Goal: Task Accomplishment & Management: Manage account settings

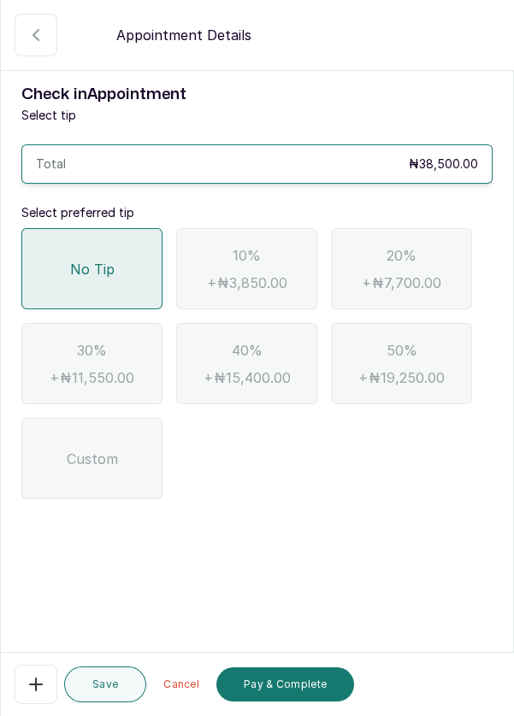
scroll to position [212, 0]
click at [299, 686] on button "Pay & Complete" at bounding box center [285, 685] width 138 height 34
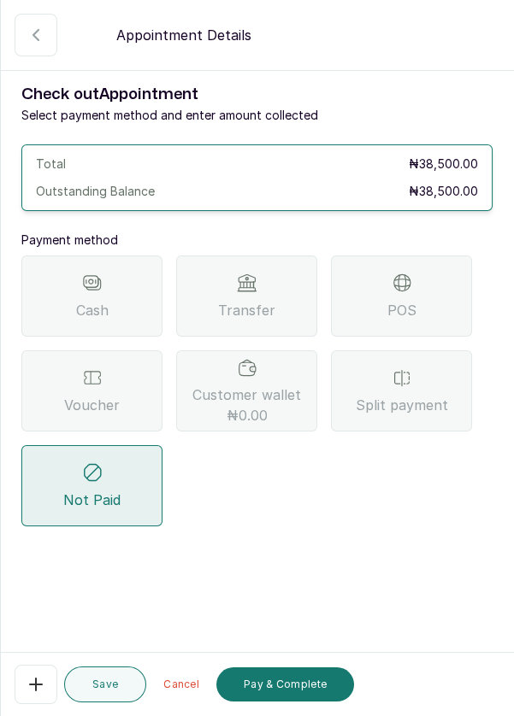
click at [409, 307] on span "POS" at bounding box center [401, 310] width 29 height 21
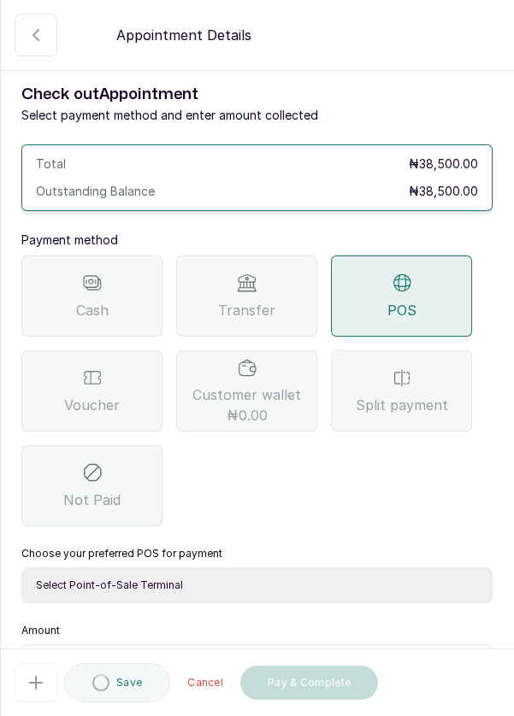
click at [191, 583] on select "Select Point-of-Sale Terminal Pos- Flutterwave Zenith Bank POS - Paga Paga POS …" at bounding box center [256, 586] width 471 height 36
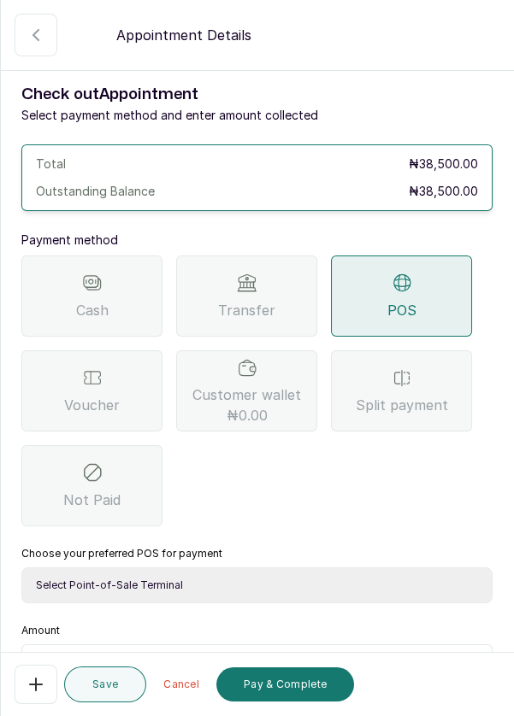
select select "ea021b39-a6bc-4e4d-b5d1-02cb72451b32"
click at [21, 568] on select "Select Point-of-Sale Terminal Pos- Flutterwave Zenith Bank POS - Paga Paga POS …" at bounding box center [256, 586] width 471 height 36
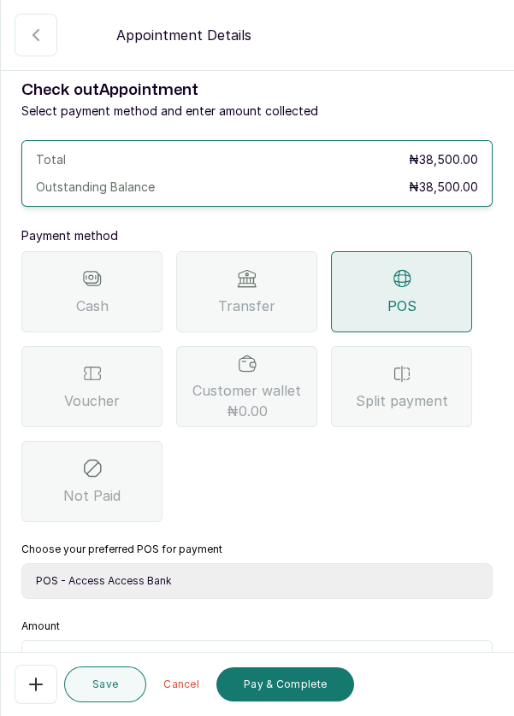
scroll to position [113, 0]
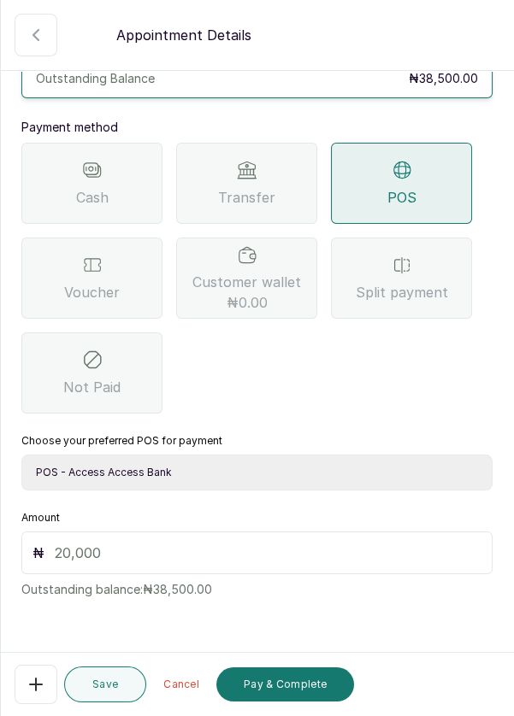
click at [133, 548] on input "text" at bounding box center [268, 553] width 427 height 21
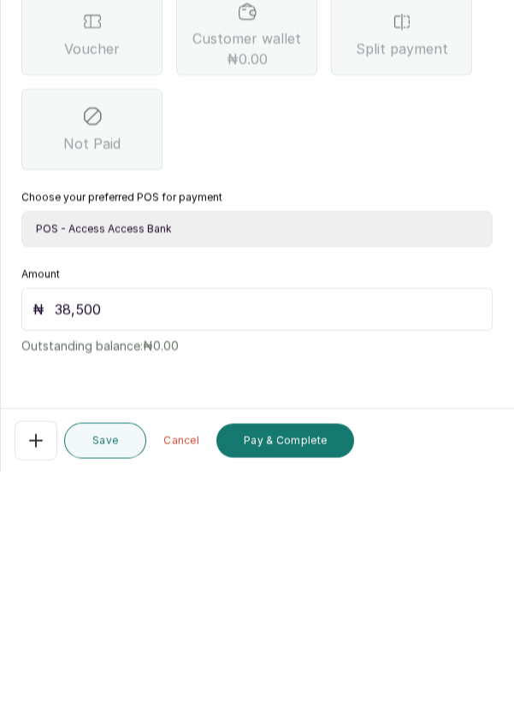
scroll to position [9, 0]
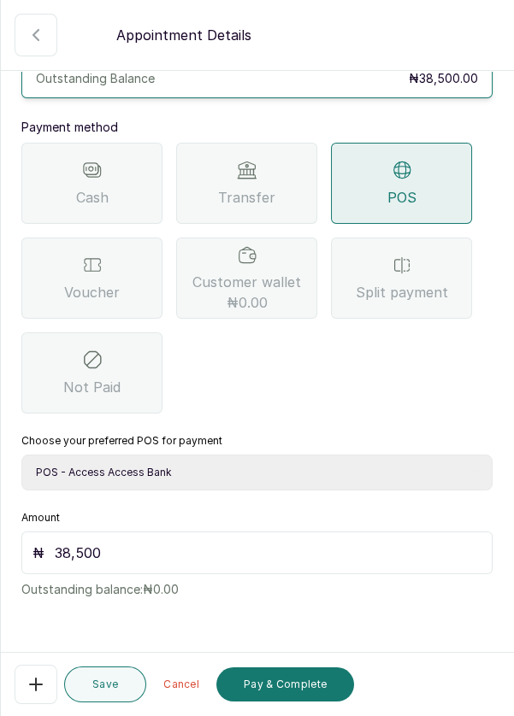
type input "38,500"
click at [265, 686] on button "Pay & Complete" at bounding box center [285, 685] width 138 height 34
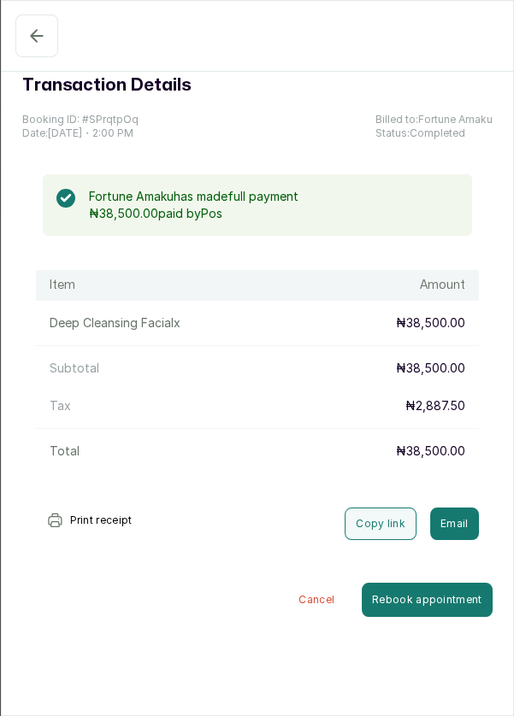
click at [21, 54] on button "Confirmed" at bounding box center [36, 36] width 43 height 43
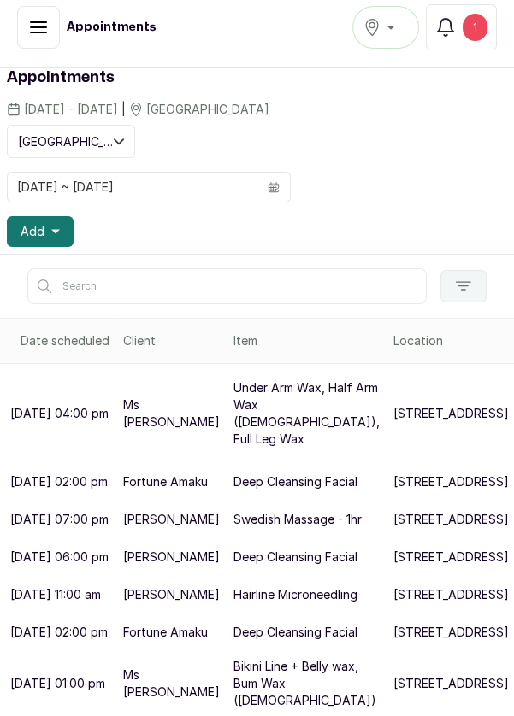
scroll to position [94, 0]
click at [265, 682] on p "Bikini Line + Belly wax, Bum Wax ([DEMOGRAPHIC_DATA])" at bounding box center [306, 683] width 146 height 51
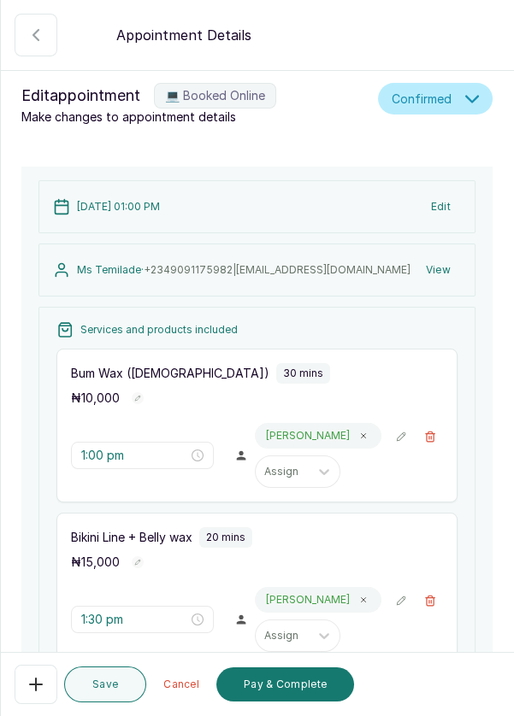
click at [56, 703] on div "Save Cancel Pay & Complete" at bounding box center [258, 684] width 514 height 63
click at [31, 688] on icon "button" at bounding box center [36, 684] width 21 height 21
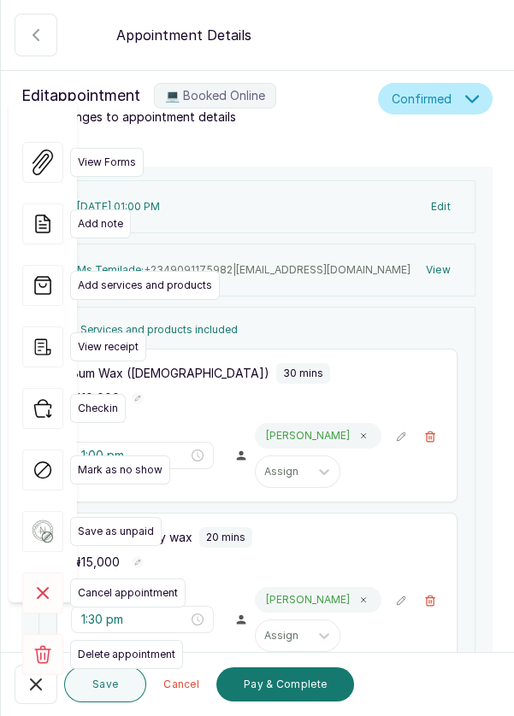
click at [137, 579] on span "Cancel appointment" at bounding box center [127, 593] width 115 height 29
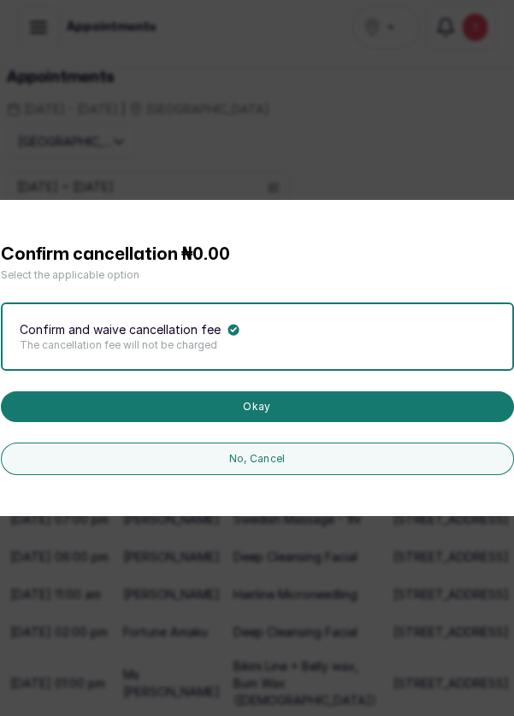
click at [255, 422] on button "Okay" at bounding box center [257, 406] width 513 height 31
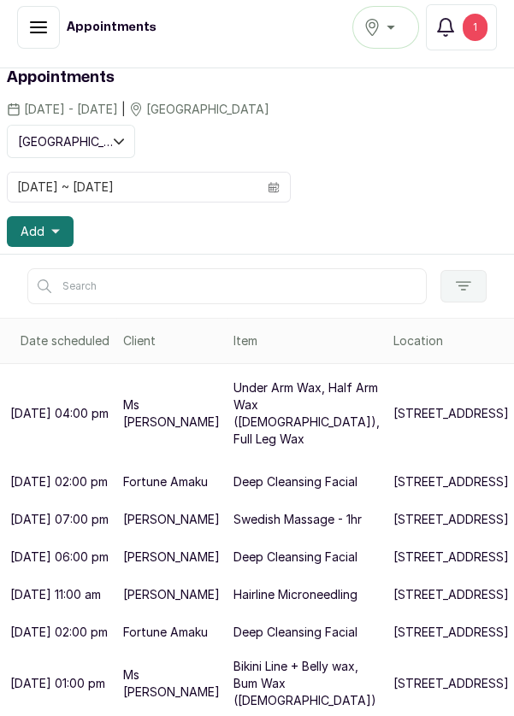
click at [393, 549] on p "[STREET_ADDRESS]" at bounding box center [450, 557] width 115 height 17
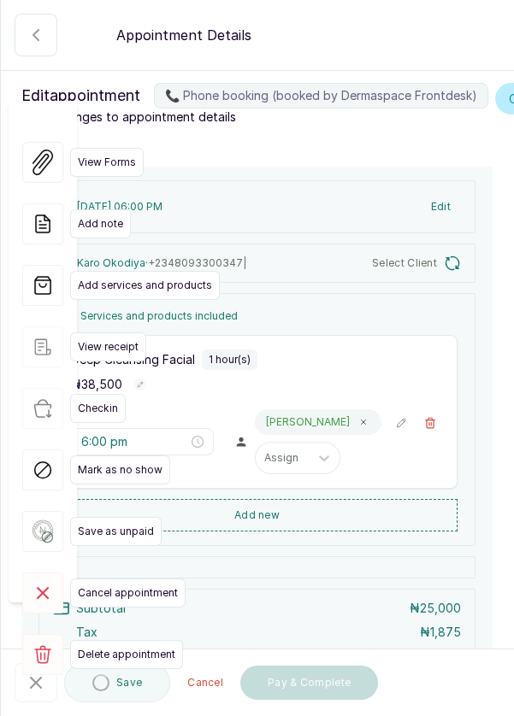
type input "6:00 pm"
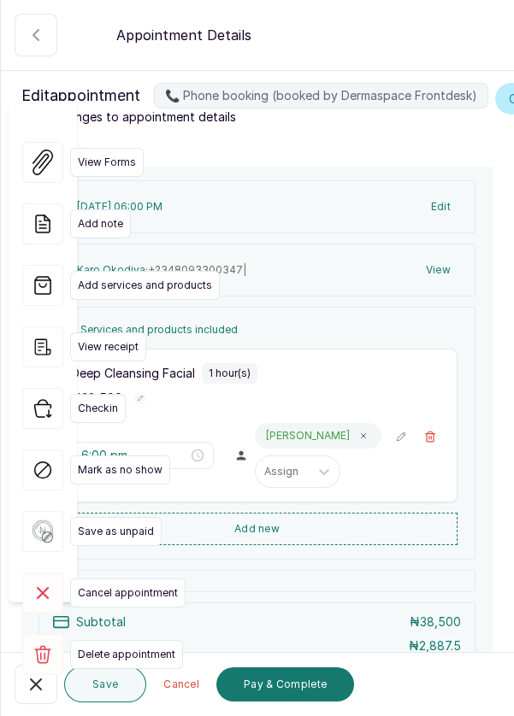
click at [36, 685] on icon "button" at bounding box center [36, 685] width 10 height 10
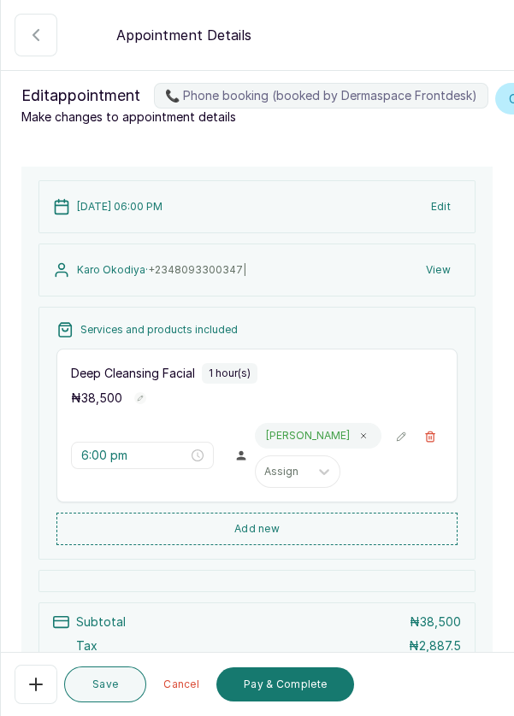
click at [244, 545] on button "Add new" at bounding box center [256, 529] width 401 height 32
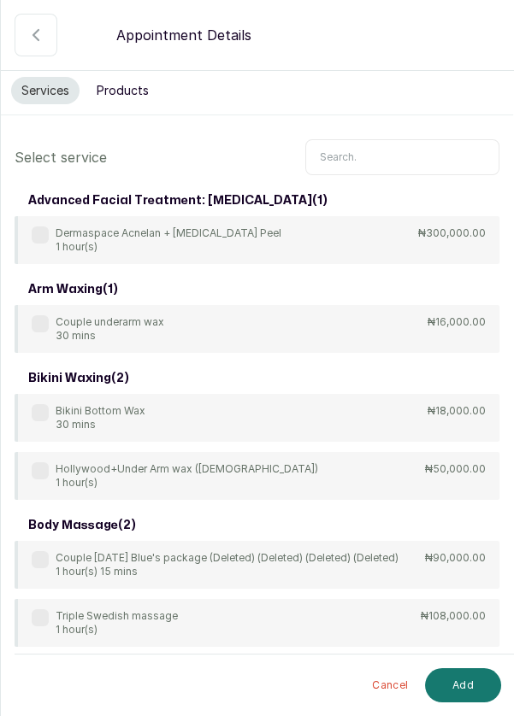
scroll to position [0, 0]
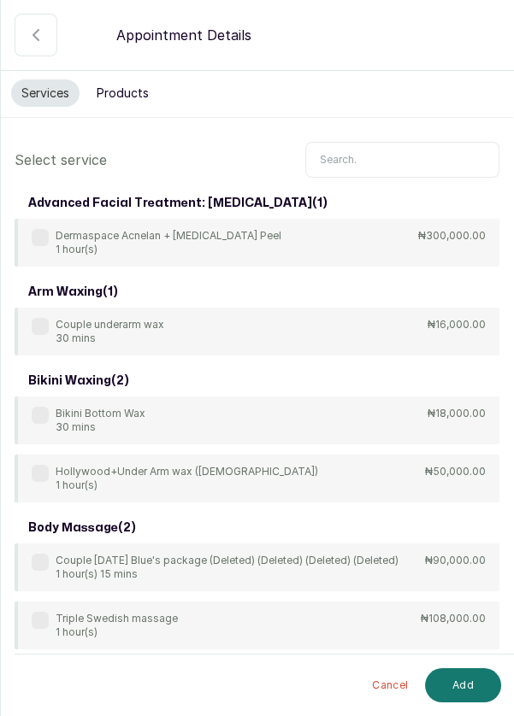
click at [340, 160] on input "text" at bounding box center [402, 160] width 194 height 36
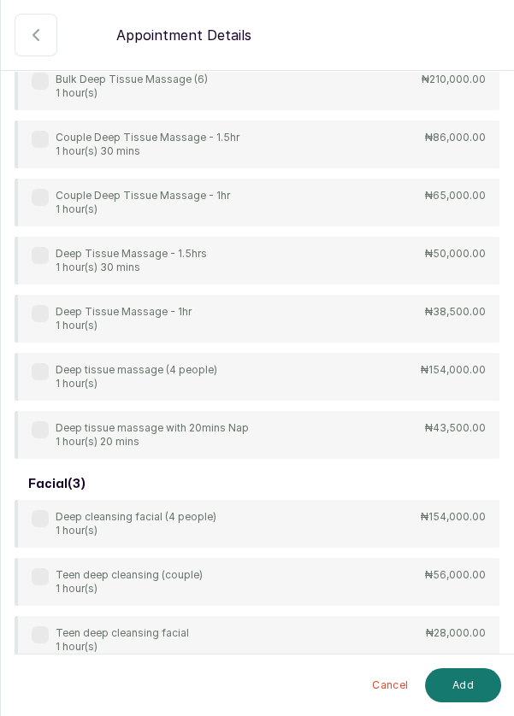
scroll to position [297, 0]
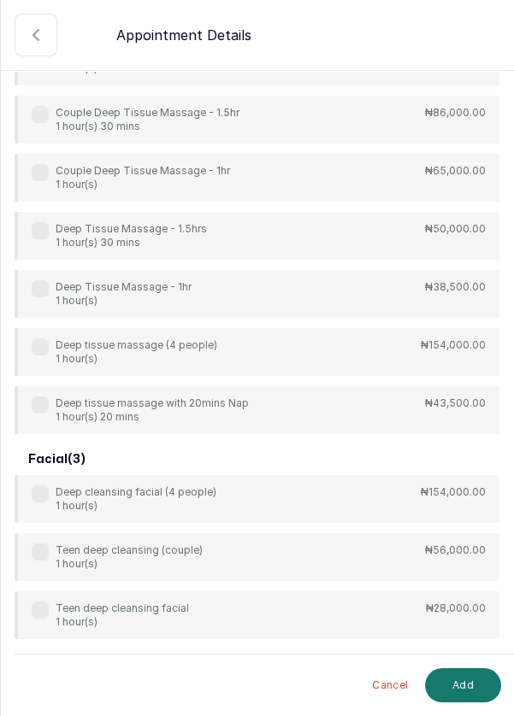
type input "[PERSON_NAME]"
click at [193, 284] on div "4Hands Deep Tissue Massage 45 mins ₦55,000.00 Bulk 4hands Deep Tissue Massage (…" at bounding box center [257, 177] width 485 height 513
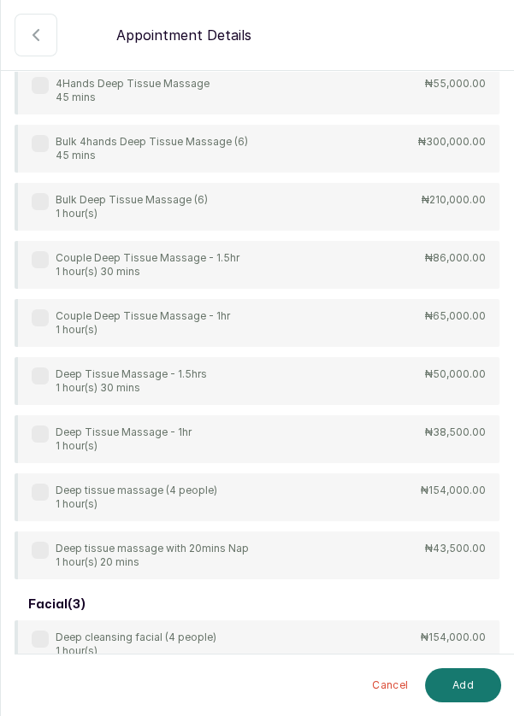
click at [42, 431] on label at bounding box center [40, 434] width 17 height 17
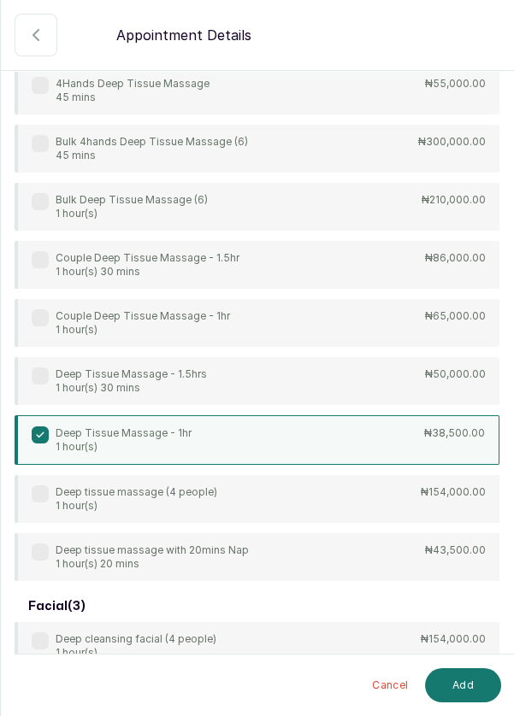
click at [464, 684] on button "Add" at bounding box center [463, 685] width 76 height 34
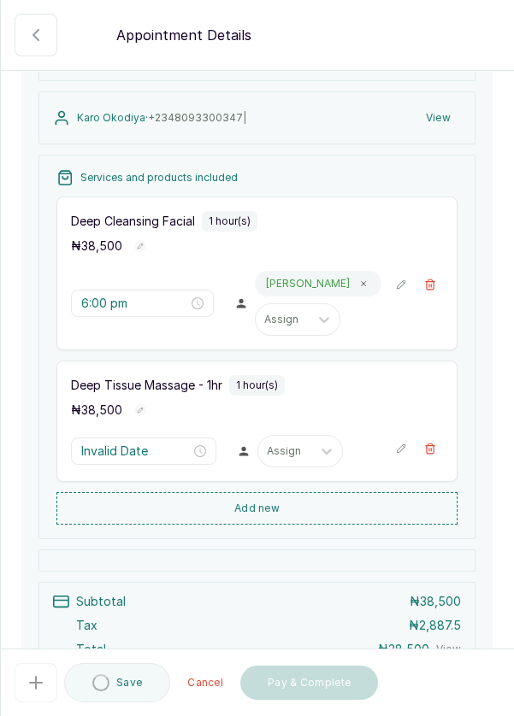
type input "7:00 pm"
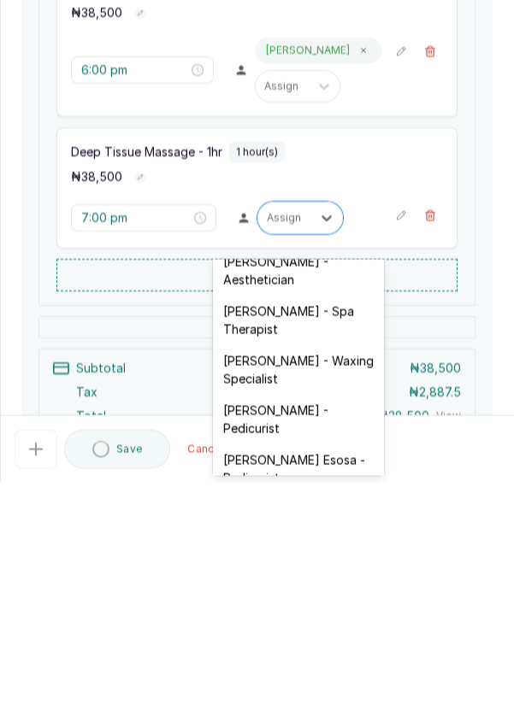
scroll to position [68, 0]
click at [285, 638] on div "[PERSON_NAME] - Pedicurist" at bounding box center [298, 652] width 171 height 50
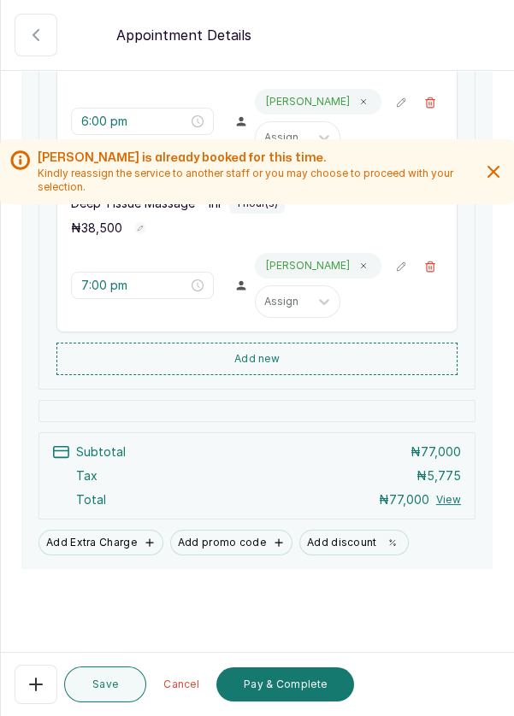
scroll to position [338, 0]
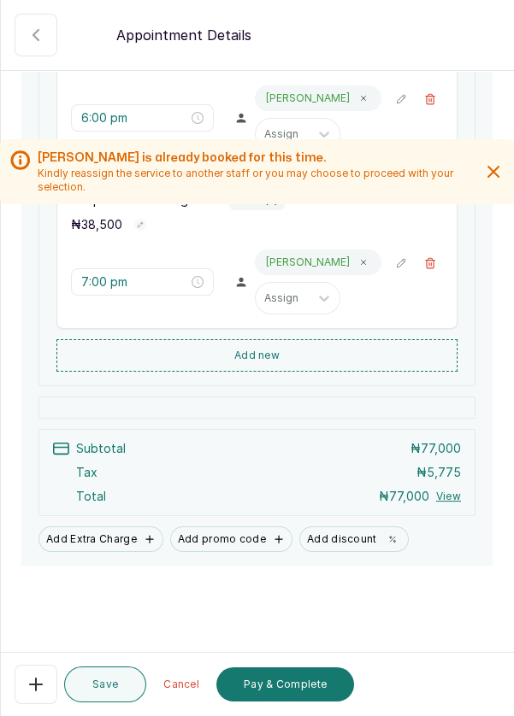
click at [135, 700] on button "Save" at bounding box center [105, 685] width 82 height 36
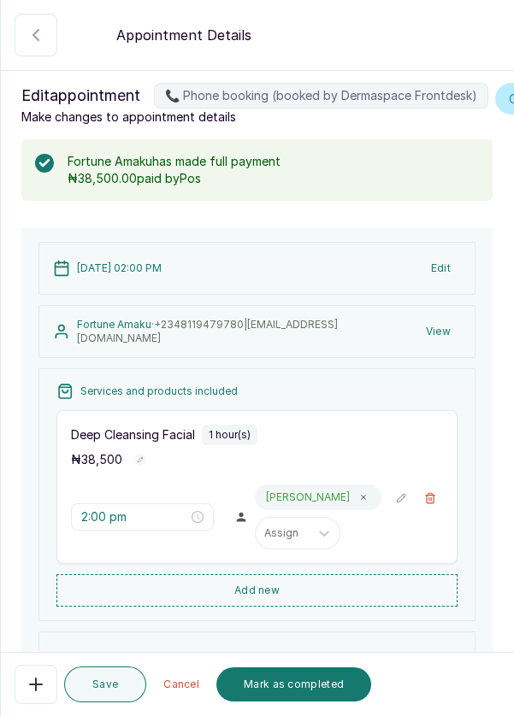
click at [304, 689] on button "Mark as completed" at bounding box center [293, 685] width 155 height 34
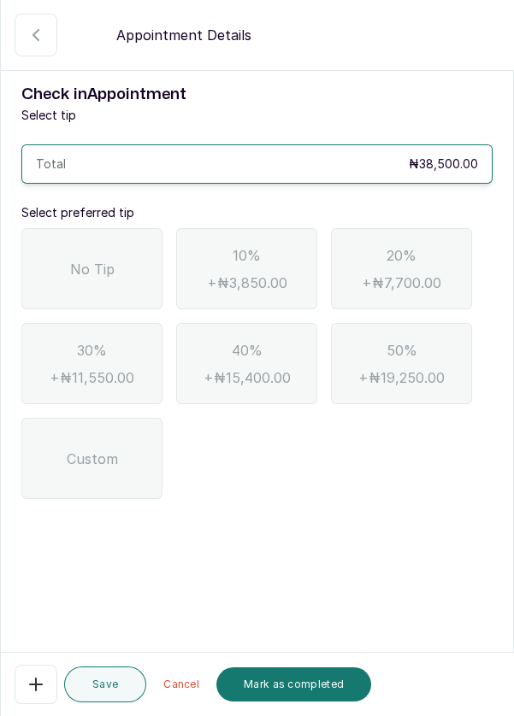
click at [119, 266] on div "No Tip" at bounding box center [91, 268] width 141 height 81
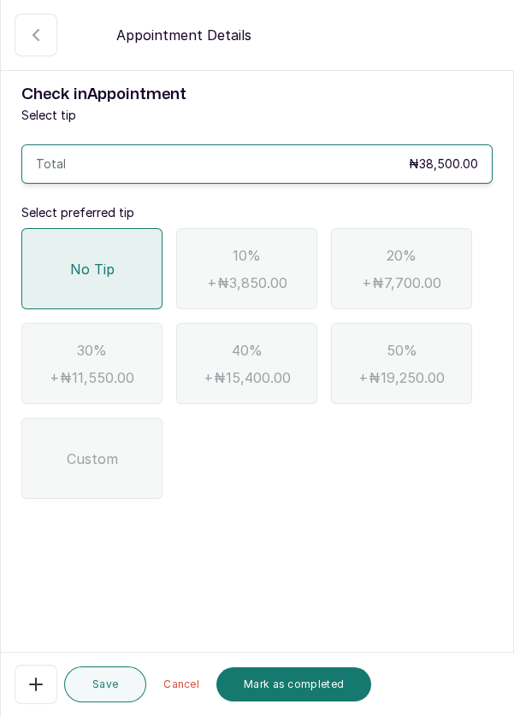
click at [285, 683] on button "Mark as completed" at bounding box center [293, 685] width 155 height 34
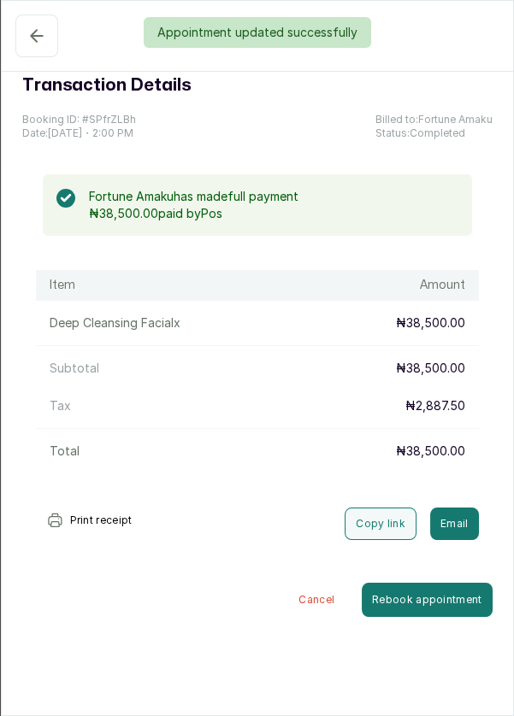
click at [38, 42] on div "Appointment updated successfully" at bounding box center [257, 32] width 514 height 31
click at [35, 53] on button "Confirmed" at bounding box center [36, 36] width 43 height 43
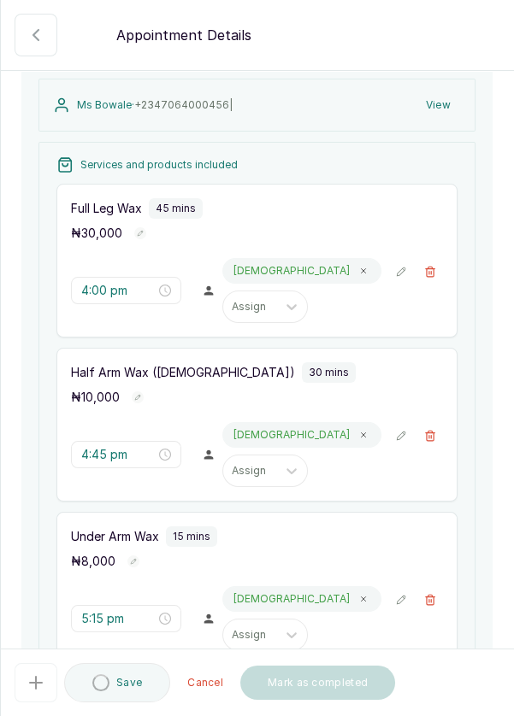
scroll to position [227, 0]
